Goal: Task Accomplishment & Management: Manage account settings

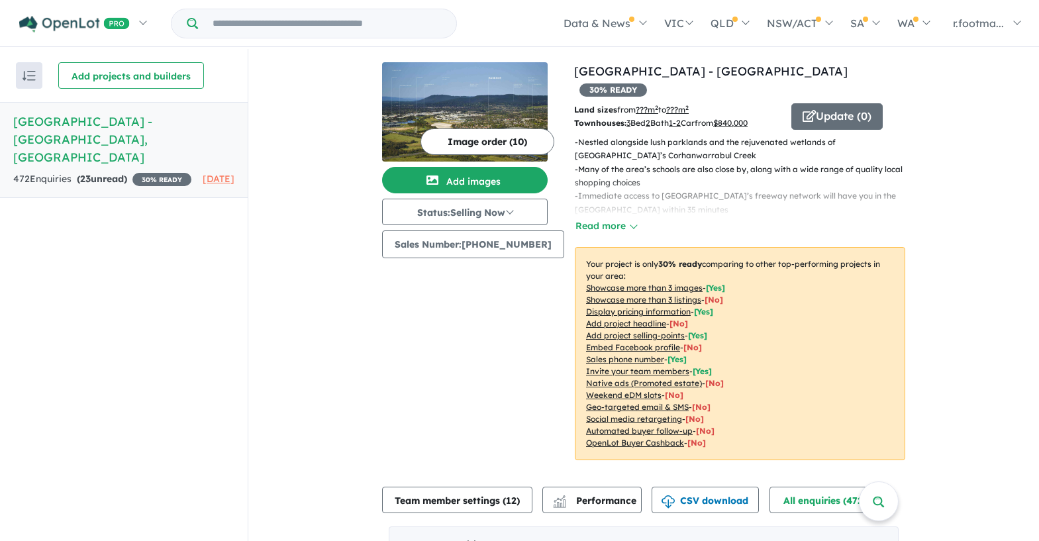
click at [102, 172] on div "472 Enquir ies ( 23 unread) 30 % READY" at bounding box center [102, 180] width 178 height 16
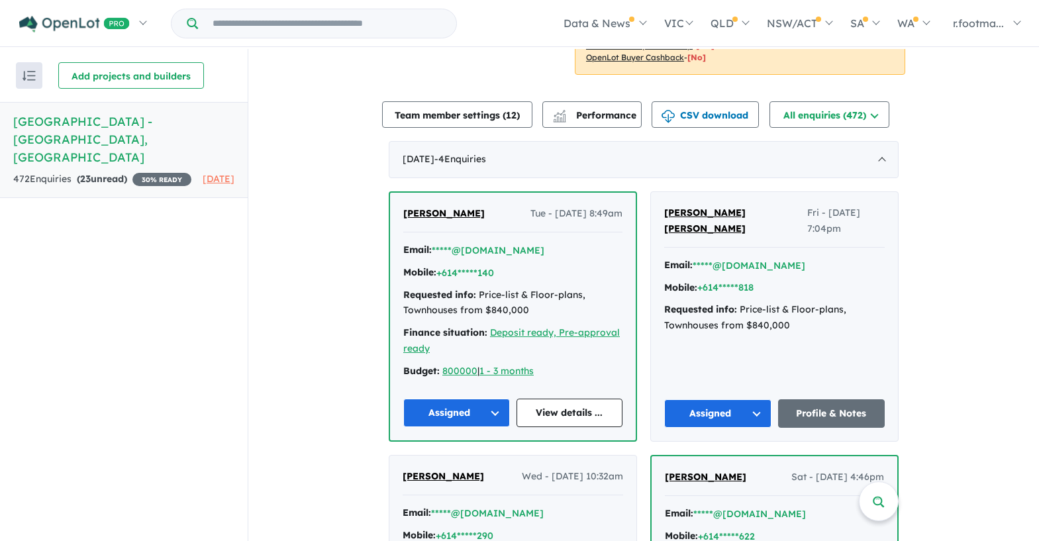
scroll to position [341, 0]
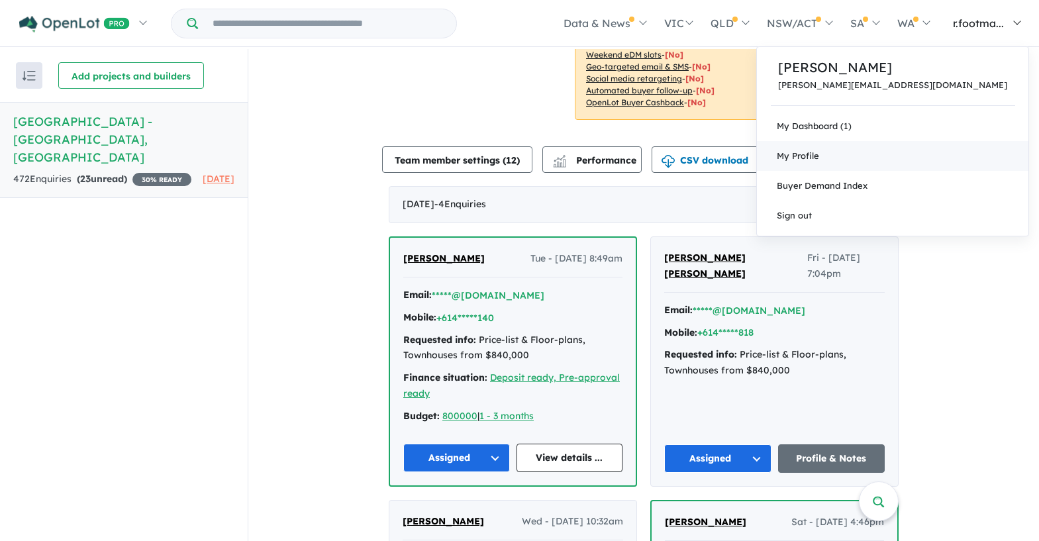
click at [819, 157] on span "My Profile" at bounding box center [798, 155] width 42 height 11
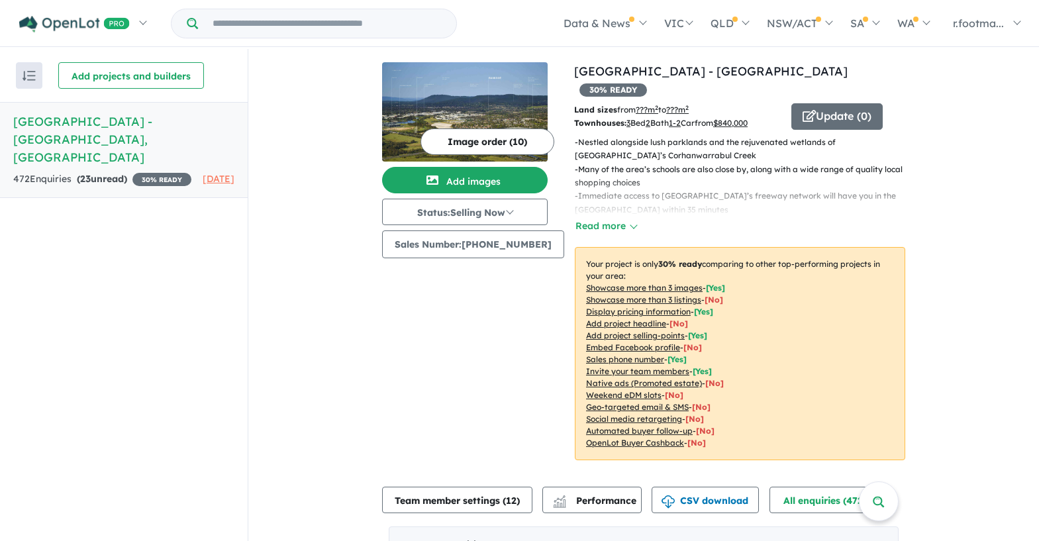
click at [24, 76] on img "button" at bounding box center [29, 76] width 13 height 10
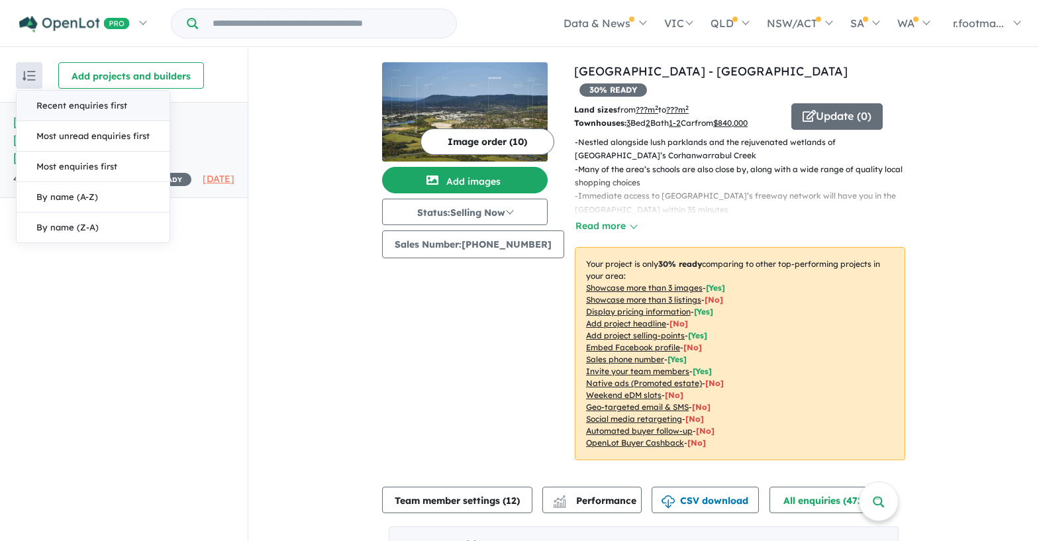
click at [24, 76] on img "button" at bounding box center [29, 76] width 13 height 10
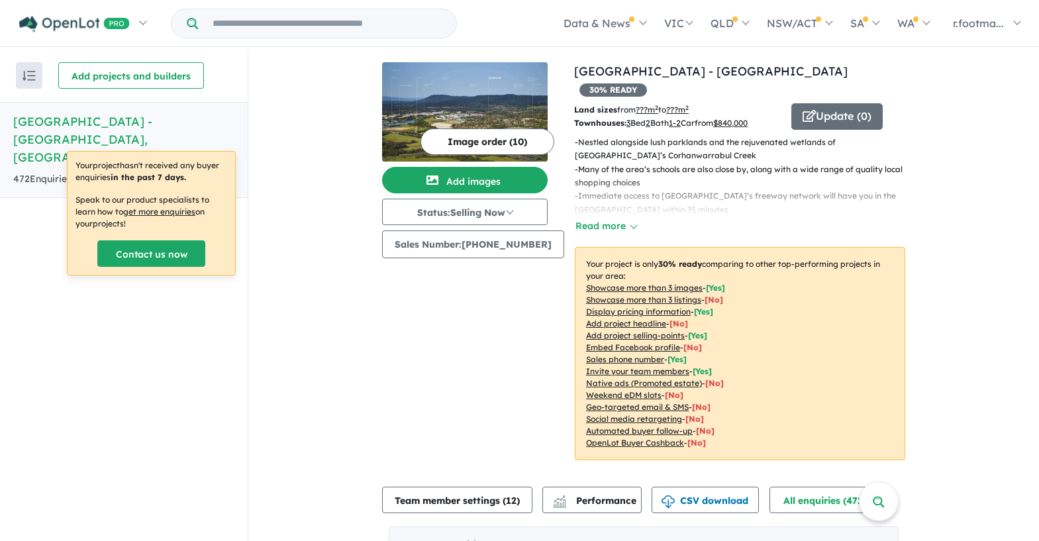
click at [139, 124] on h5 "Bankside Estate - Rowville , VIC" at bounding box center [123, 140] width 221 height 54
click at [141, 121] on h5 "Bankside Estate - Rowville , VIC" at bounding box center [123, 140] width 221 height 54
click at [483, 213] on button "Status: Selling Now" at bounding box center [465, 212] width 166 height 26
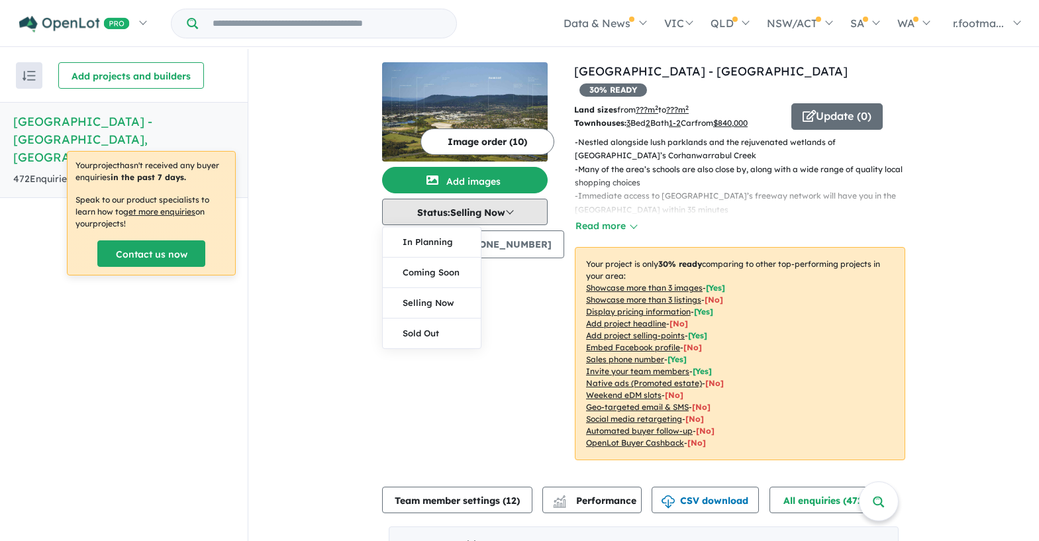
click at [483, 213] on button "Status: Selling Now" at bounding box center [465, 212] width 166 height 26
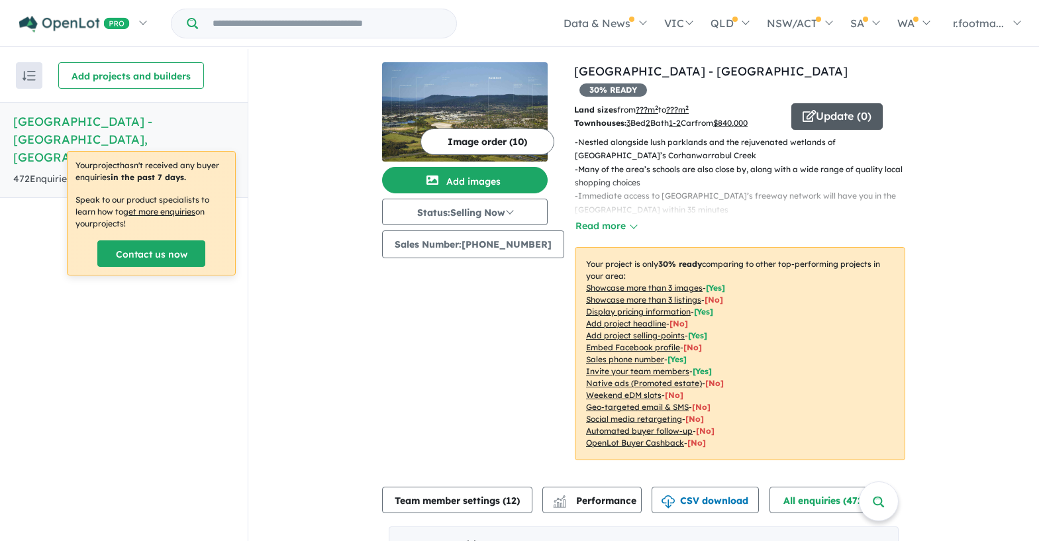
click at [834, 103] on button "Update ( 0 )" at bounding box center [837, 116] width 91 height 26
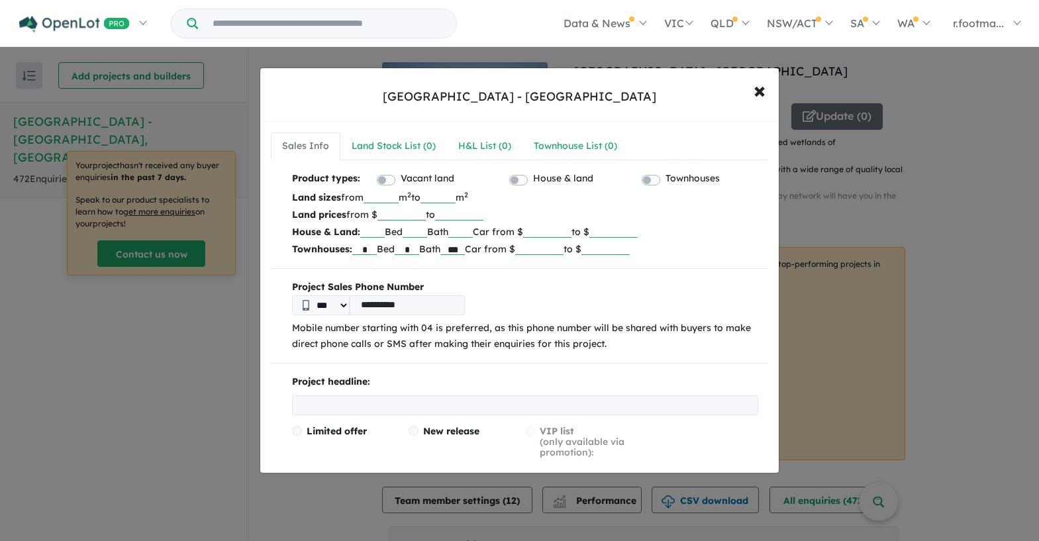
click at [556, 251] on input "******" at bounding box center [539, 248] width 48 height 13
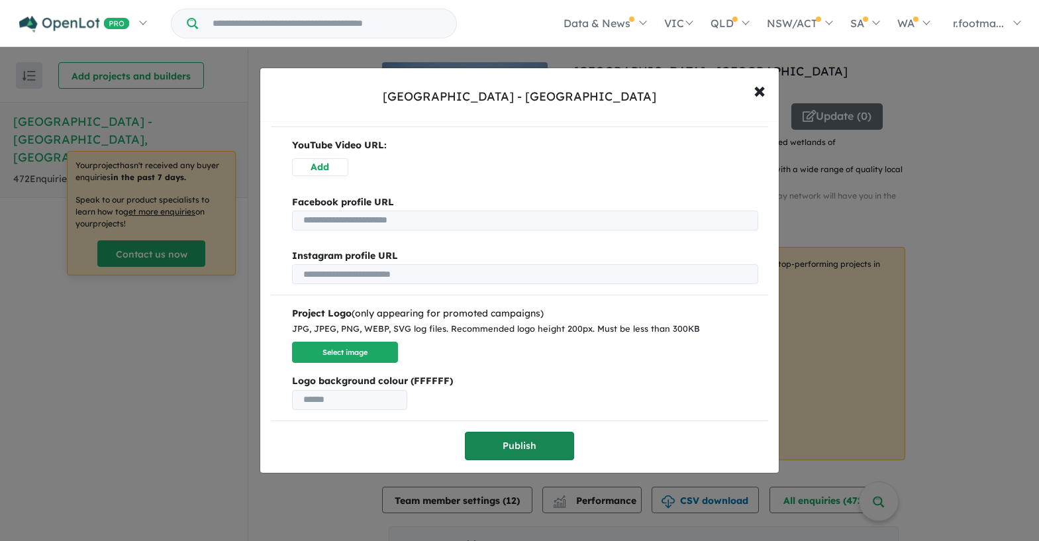
scroll to position [537, 0]
type input "******"
click at [539, 437] on button "Publish" at bounding box center [519, 447] width 109 height 28
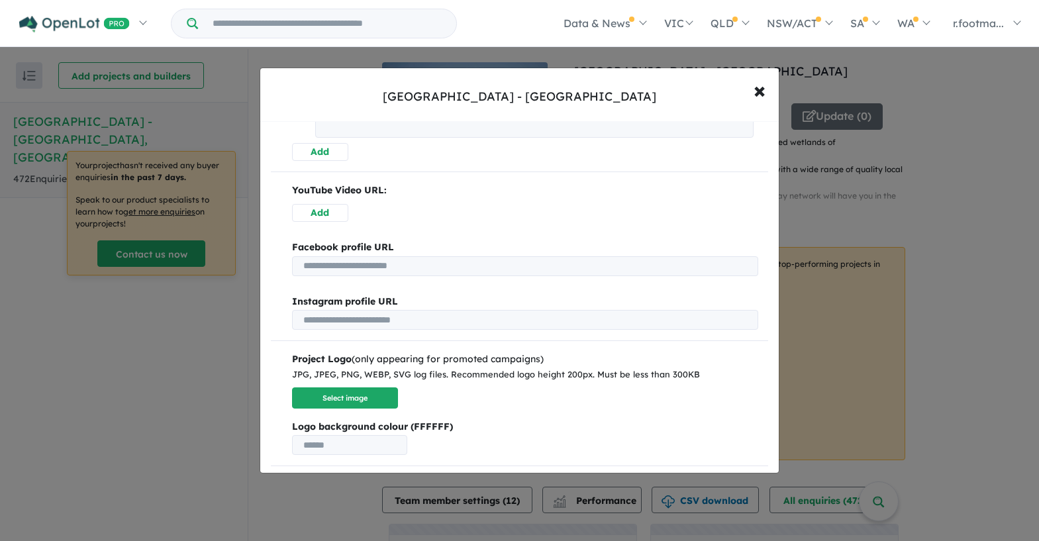
scroll to position [0, 0]
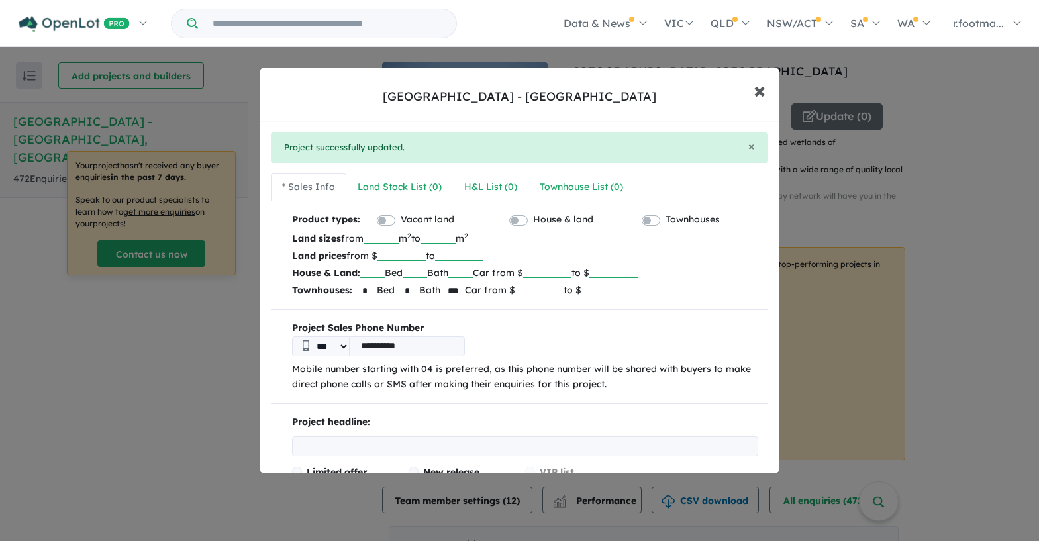
click at [759, 93] on span "×" at bounding box center [760, 90] width 12 height 28
